Goal: Information Seeking & Learning: Learn about a topic

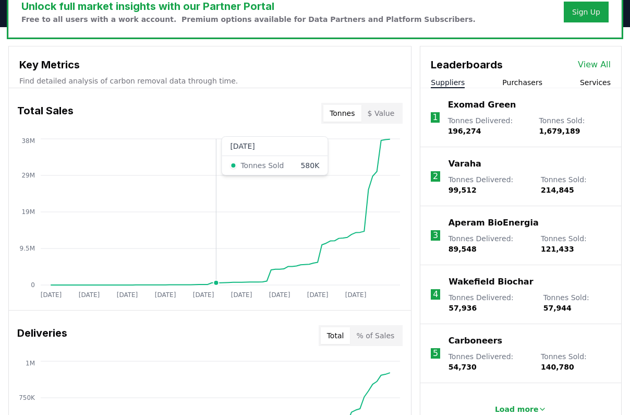
scroll to position [362, 0]
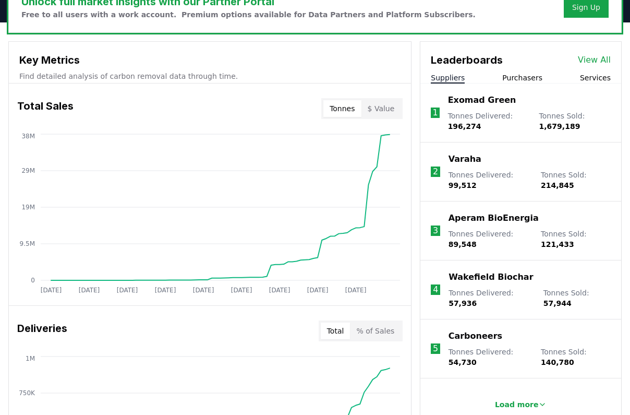
click at [520, 72] on button "Purchasers" at bounding box center [522, 77] width 40 height 10
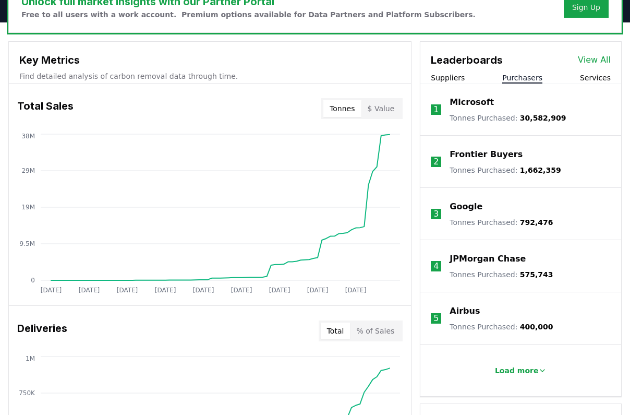
click at [591, 54] on link "View All" at bounding box center [594, 60] width 33 height 13
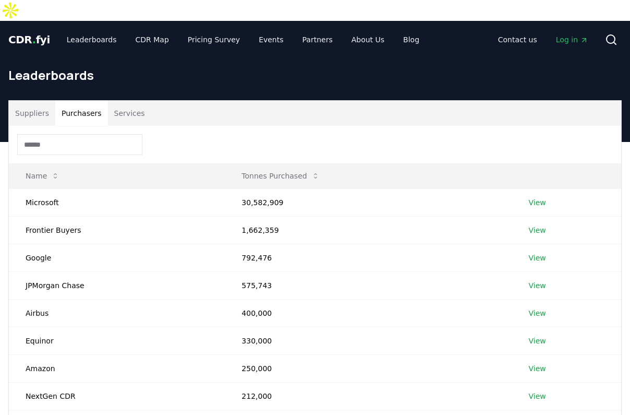
click at [90, 101] on button "Purchasers" at bounding box center [81, 113] width 53 height 25
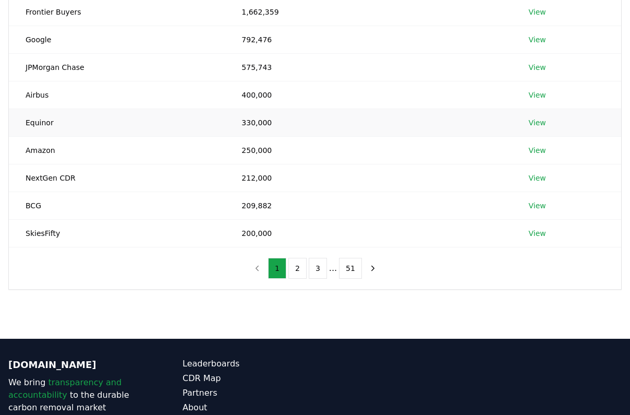
scroll to position [218, 0]
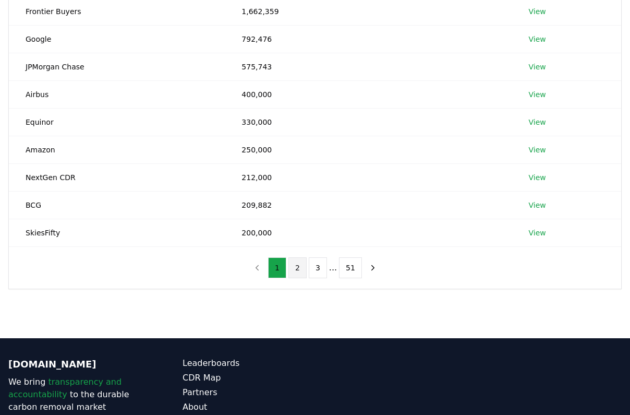
click at [295, 257] on button "2" at bounding box center [297, 267] width 18 height 21
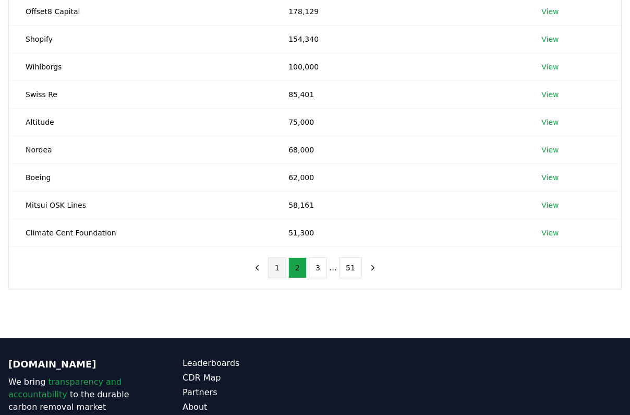
click at [275, 257] on button "1" at bounding box center [277, 267] width 18 height 21
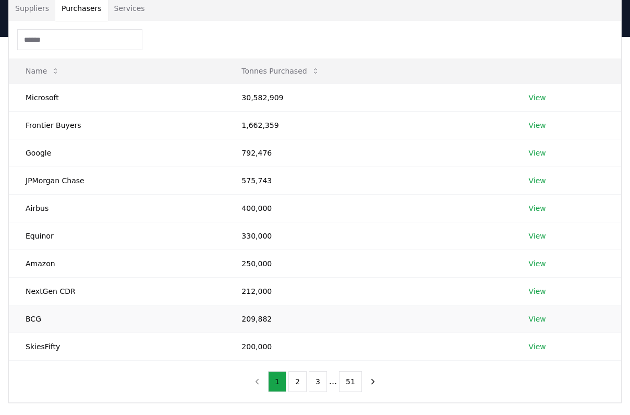
scroll to position [101, 0]
